Goal: Task Accomplishment & Management: Use online tool/utility

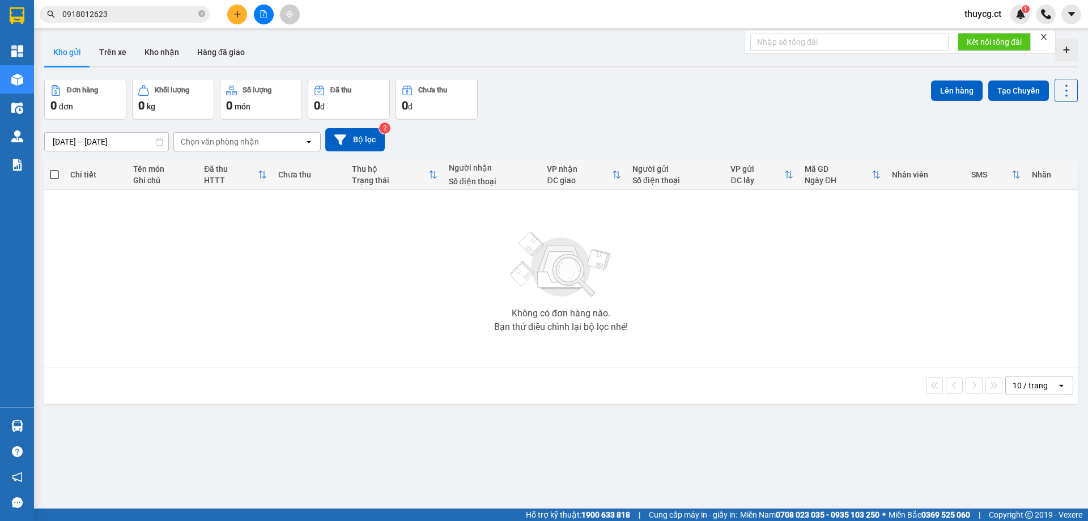
click at [150, 12] on input "0918012623" at bounding box center [129, 14] width 134 height 12
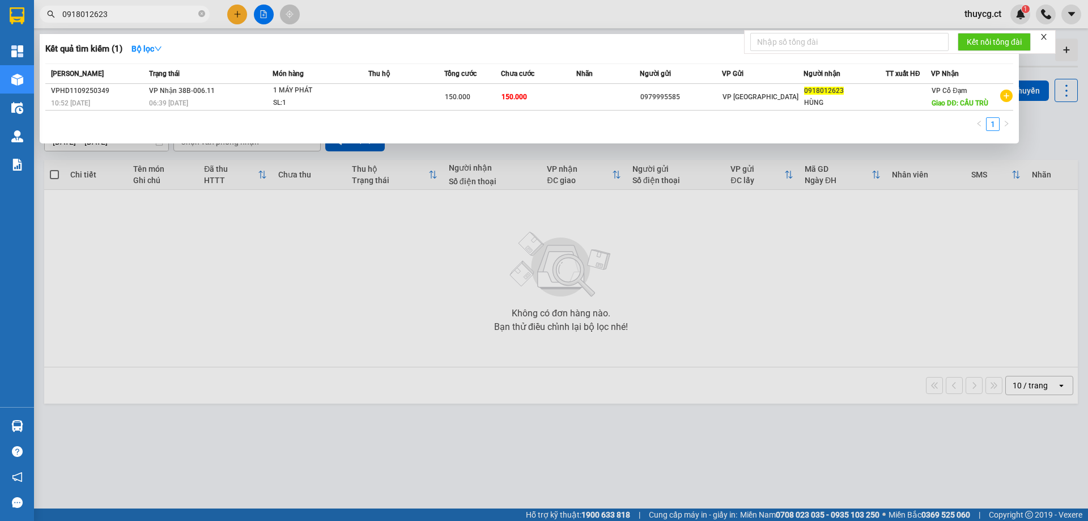
drag, startPoint x: 150, startPoint y: 12, endPoint x: 0, endPoint y: -14, distance: 151.8
click at [0, 0] on html "Kết quả tìm kiếm ( 1 ) Bộ lọc Mã ĐH Trạng thái Món hàng Thu hộ Tổng cước Chưa c…" at bounding box center [544, 260] width 1088 height 521
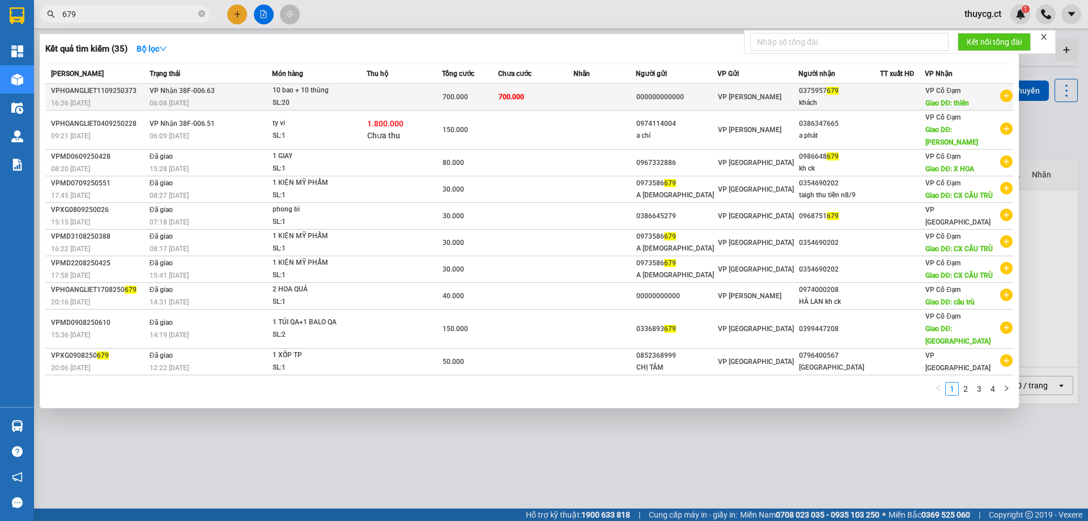
type input "679"
click at [846, 107] on div "khách" at bounding box center [839, 103] width 80 height 12
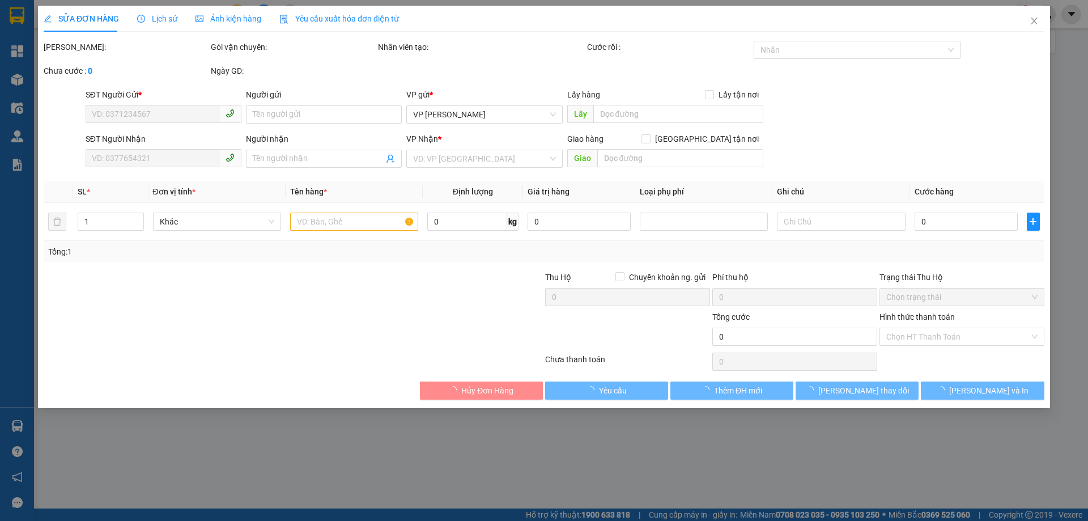
type input "000000000000"
type input "0375957679"
type input "khách"
type input "thiên"
type input "700.000"
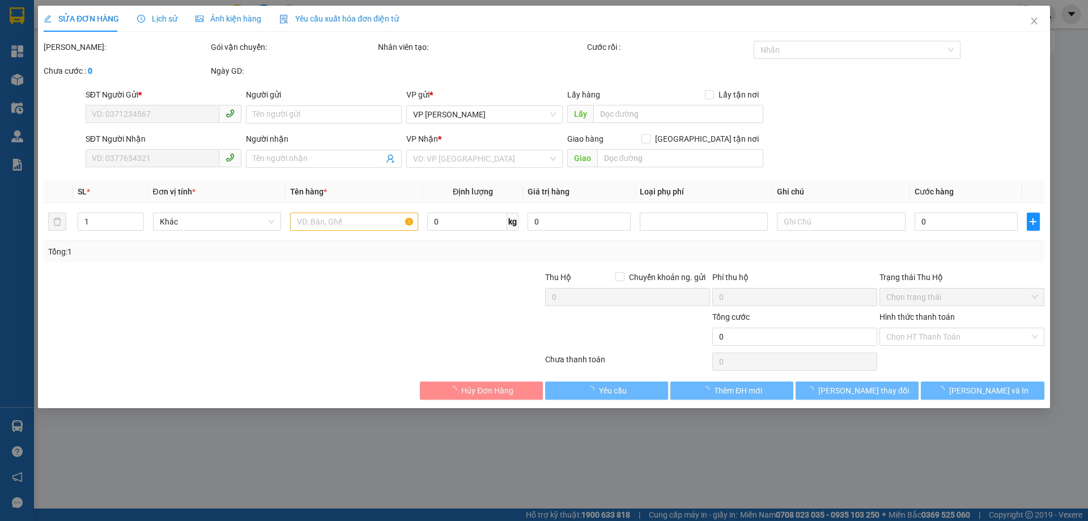
type input "700.000"
